Goal: Browse casually

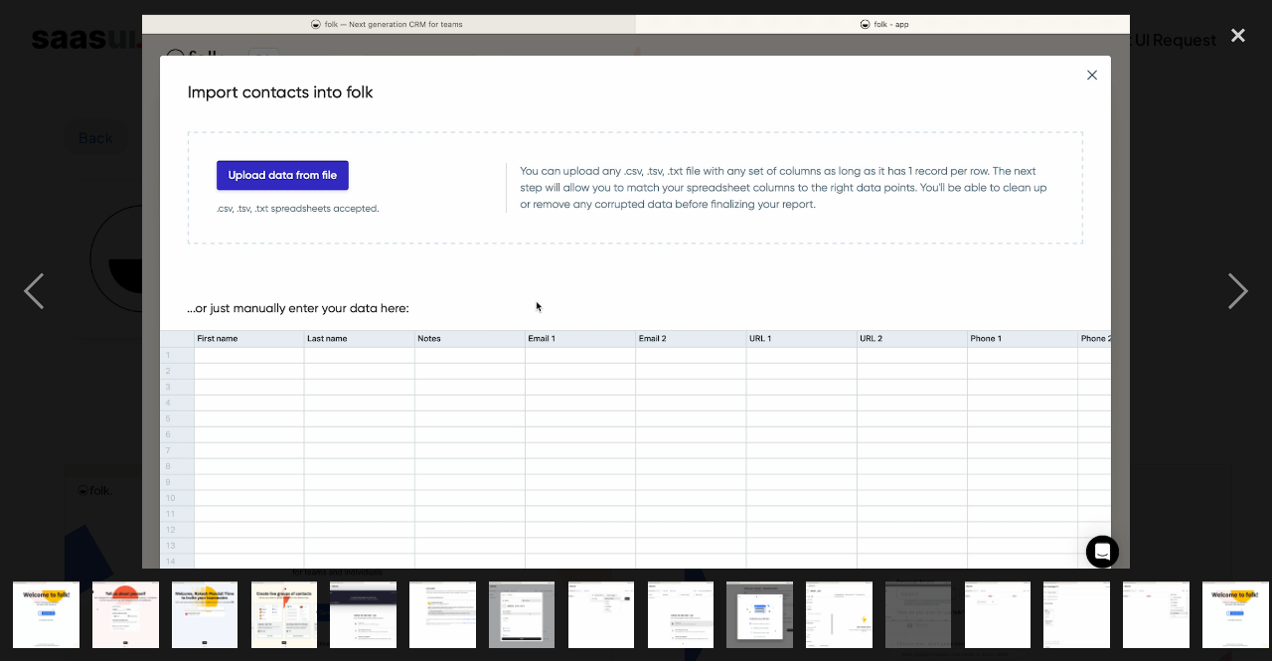
click at [951, 181] on div at bounding box center [636, 290] width 1272 height 555
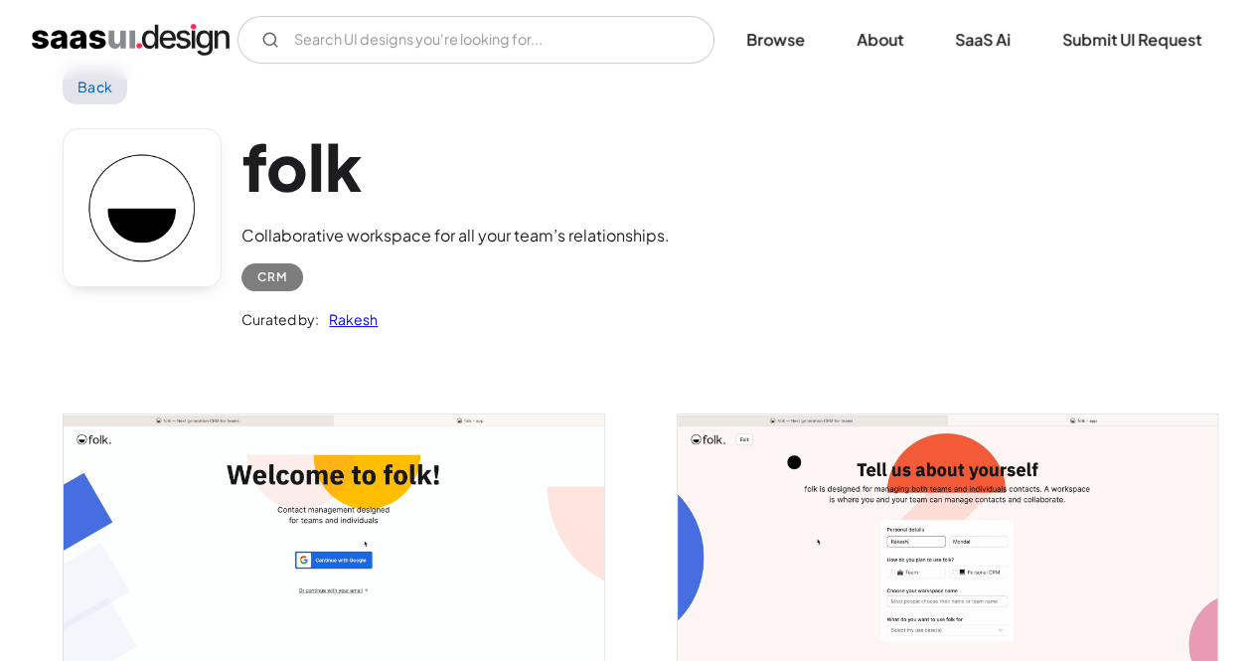
scroll to position [54, 0]
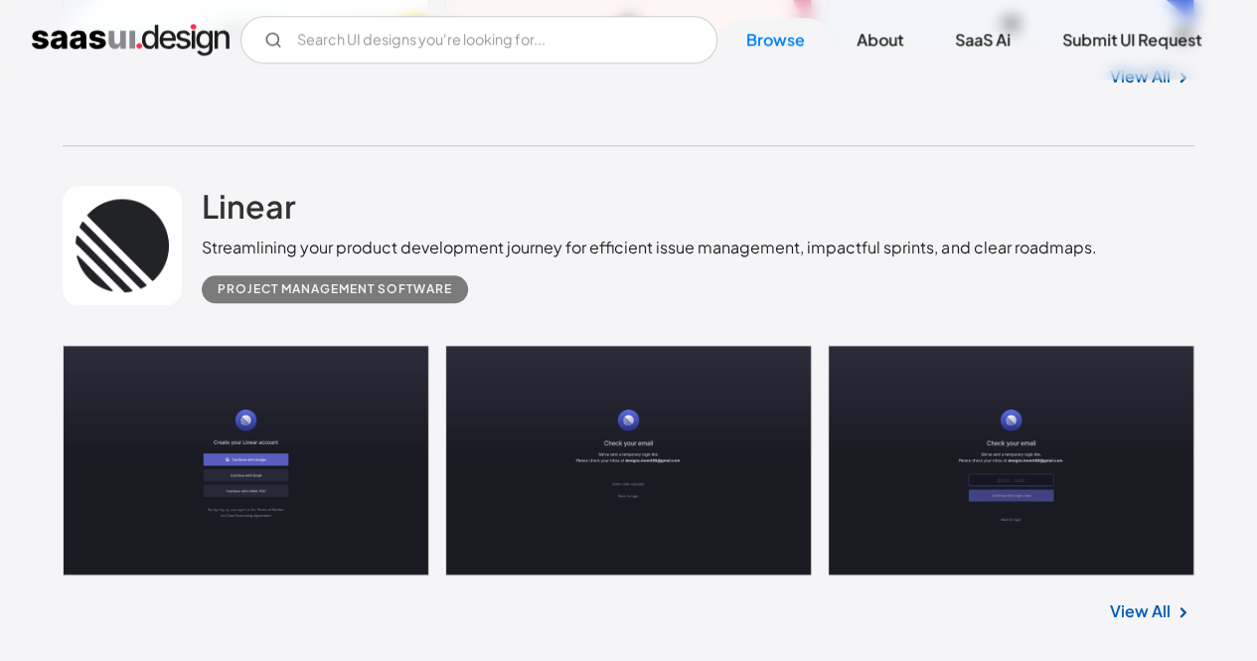
scroll to position [940, 0]
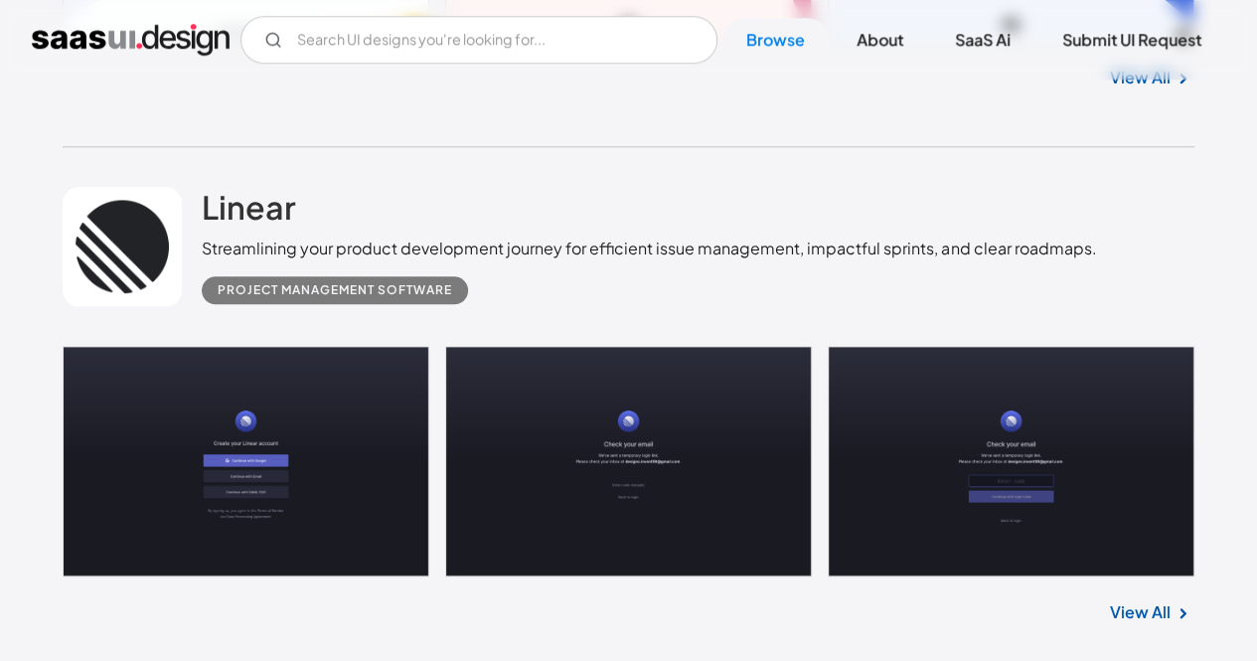
click at [949, 467] on link at bounding box center [629, 461] width 1132 height 230
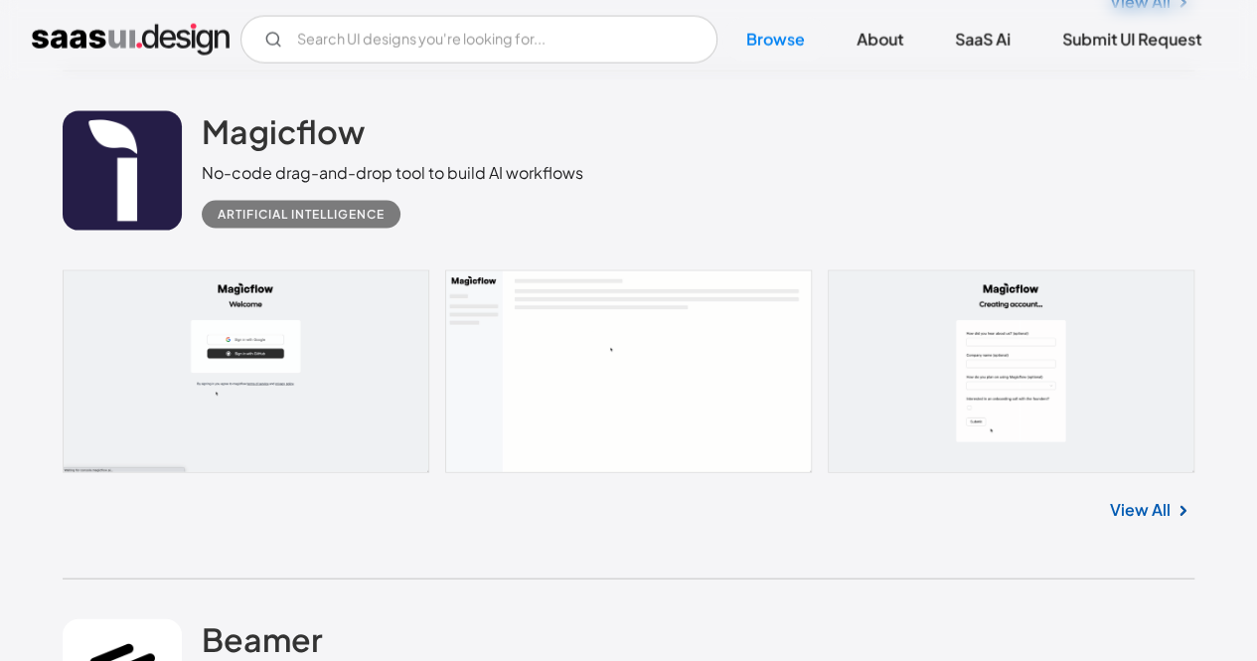
scroll to position [2062, 0]
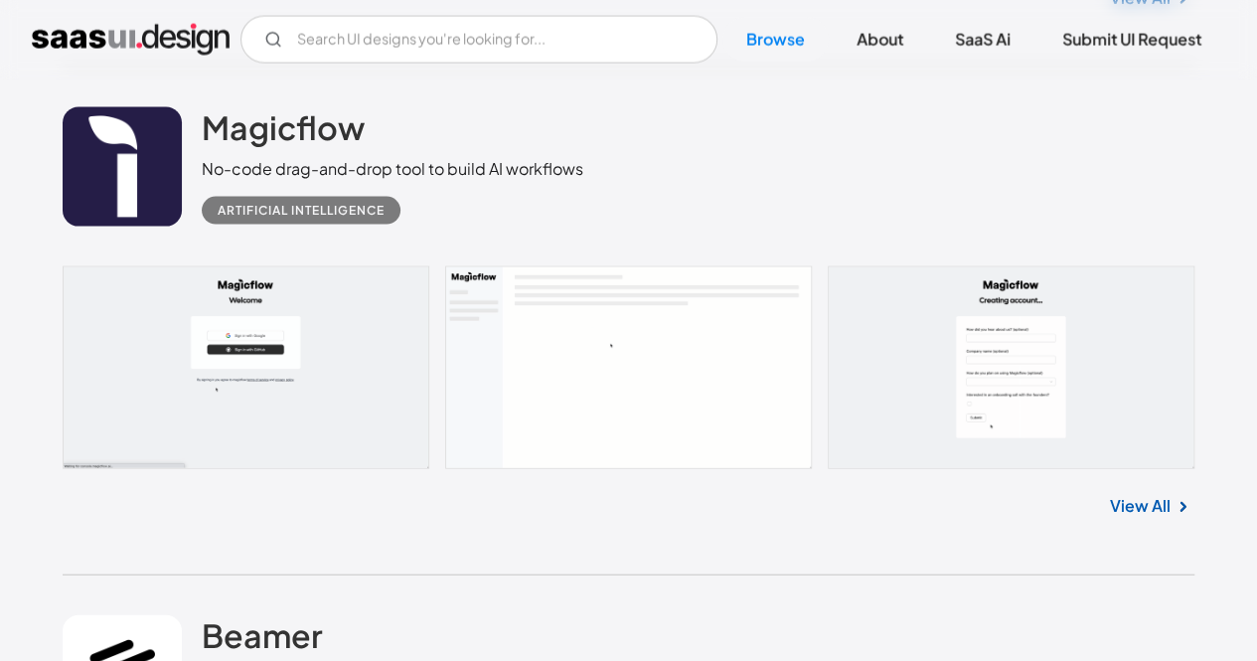
click at [1139, 502] on link "View All" at bounding box center [1140, 506] width 61 height 24
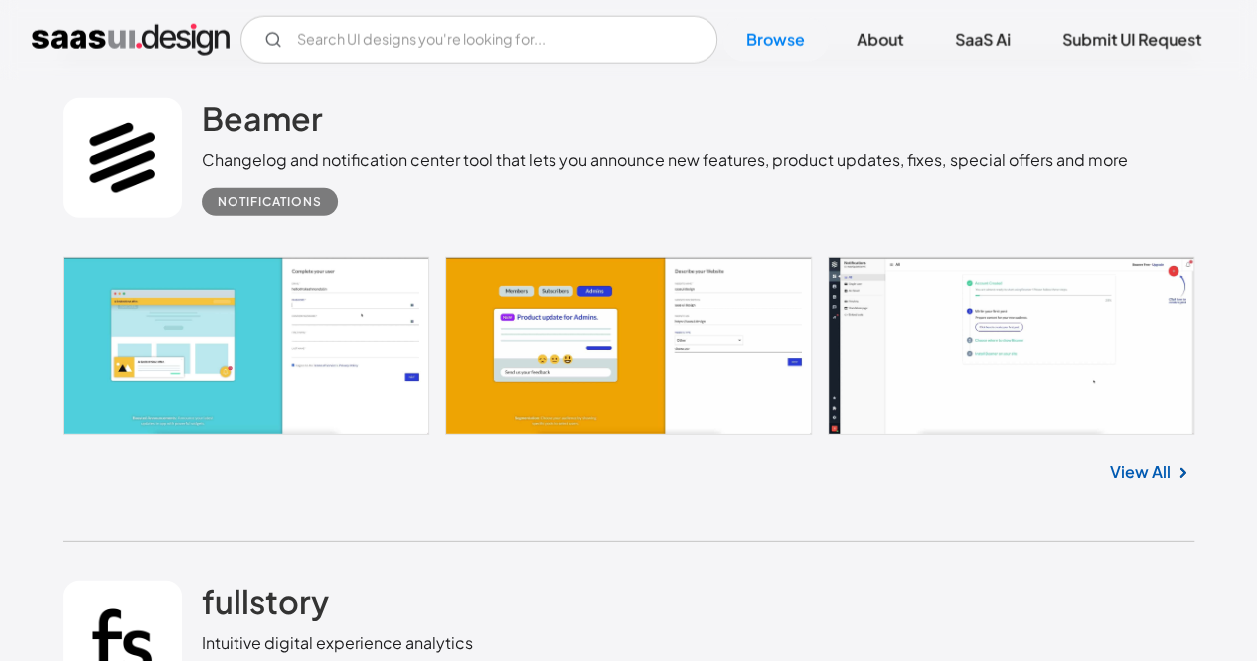
scroll to position [2579, 0]
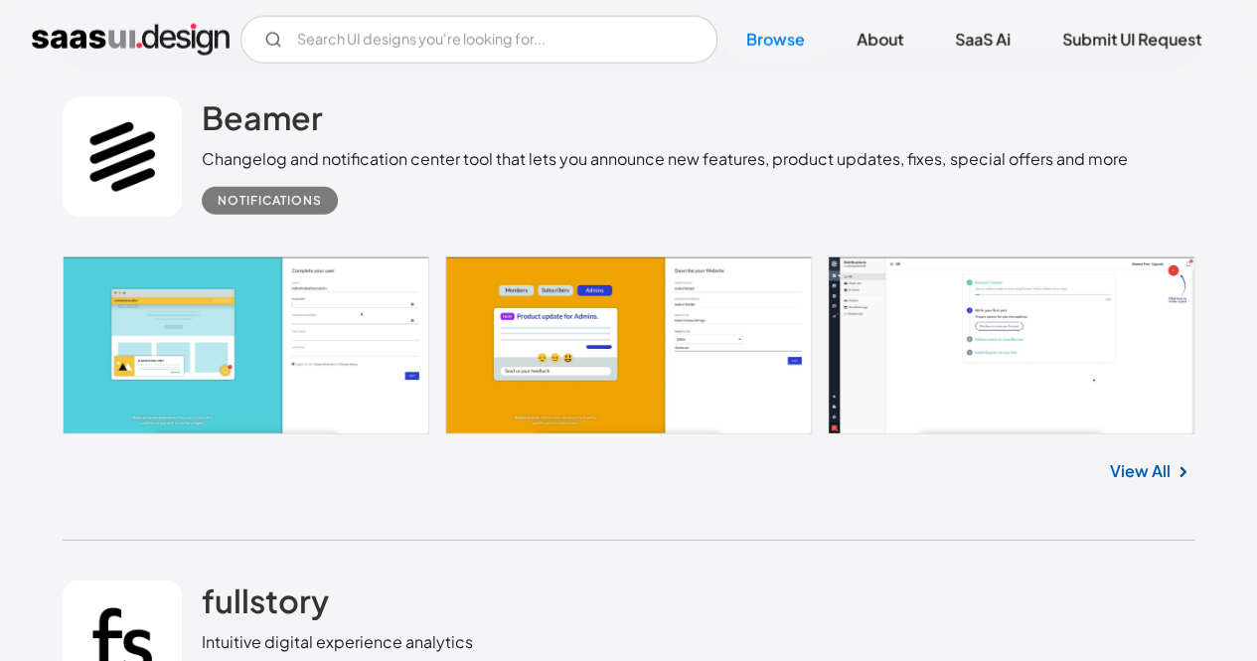
click at [908, 369] on link at bounding box center [629, 345] width 1132 height 178
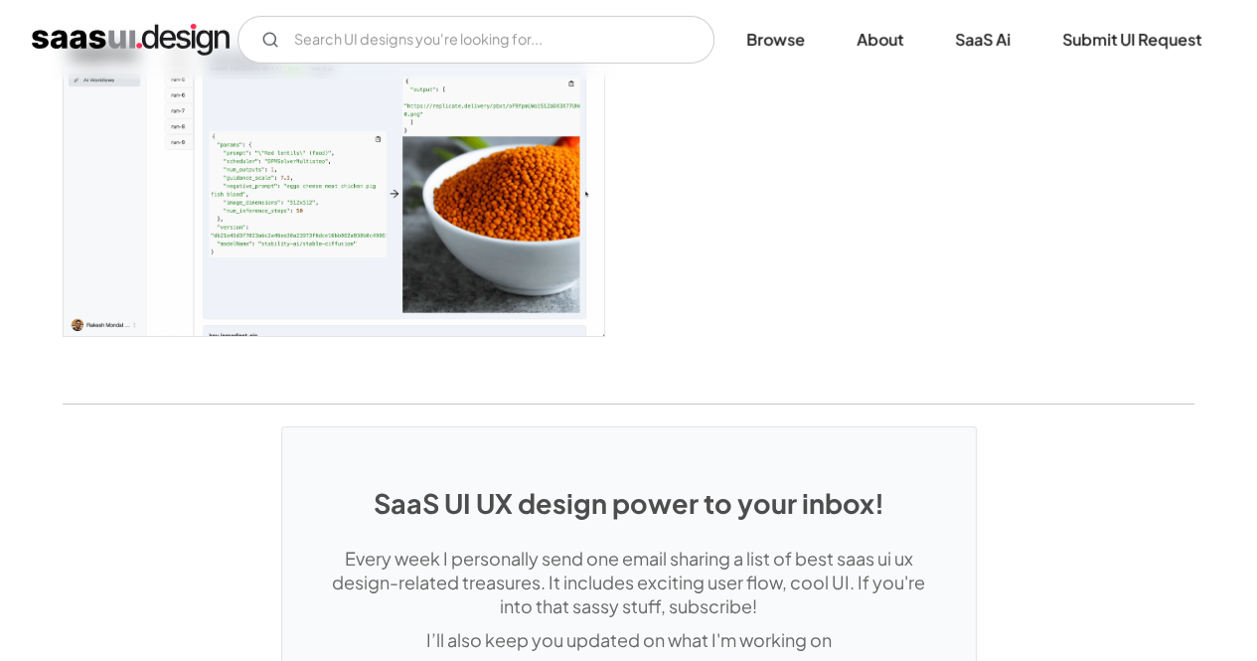
scroll to position [3080, 0]
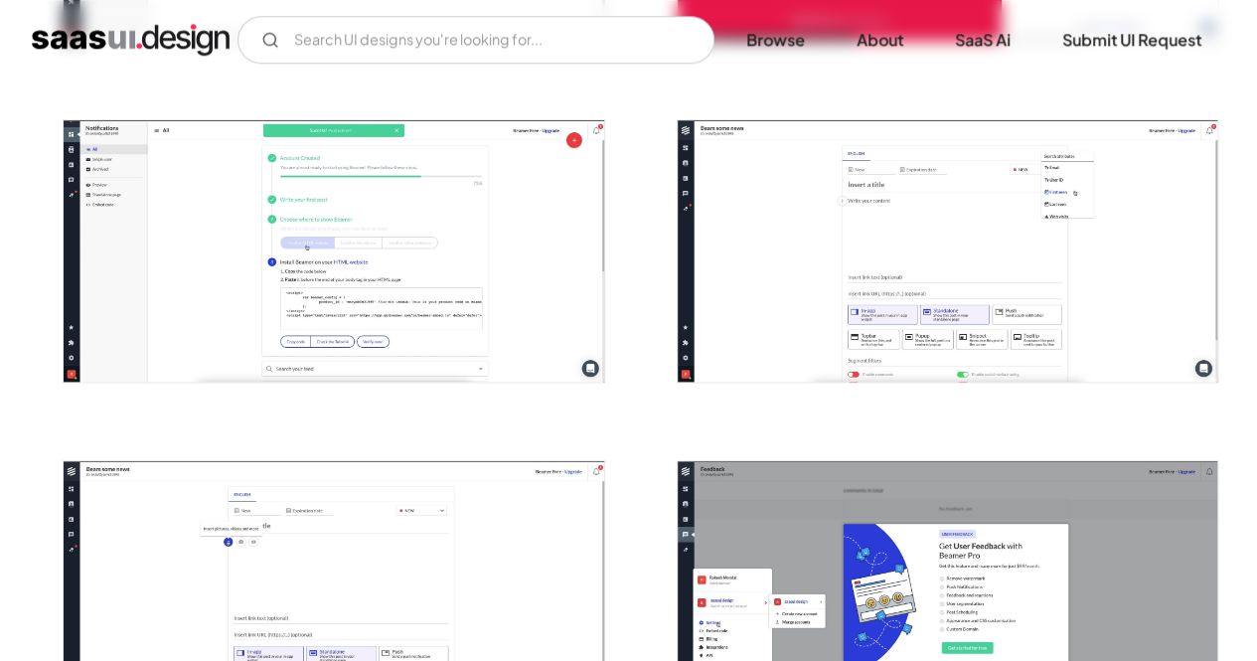
scroll to position [1027, 0]
click at [873, 333] on img "open lightbox" at bounding box center [947, 249] width 539 height 261
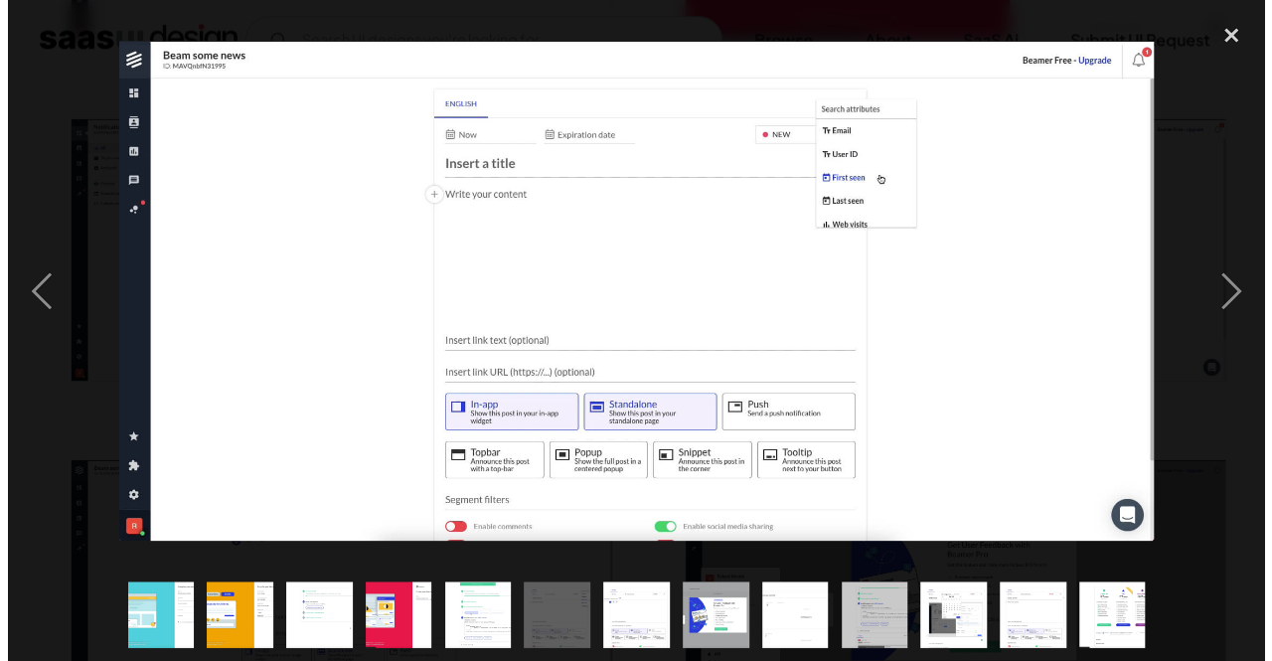
scroll to position [1030, 0]
